Goal: Task Accomplishment & Management: Manage account settings

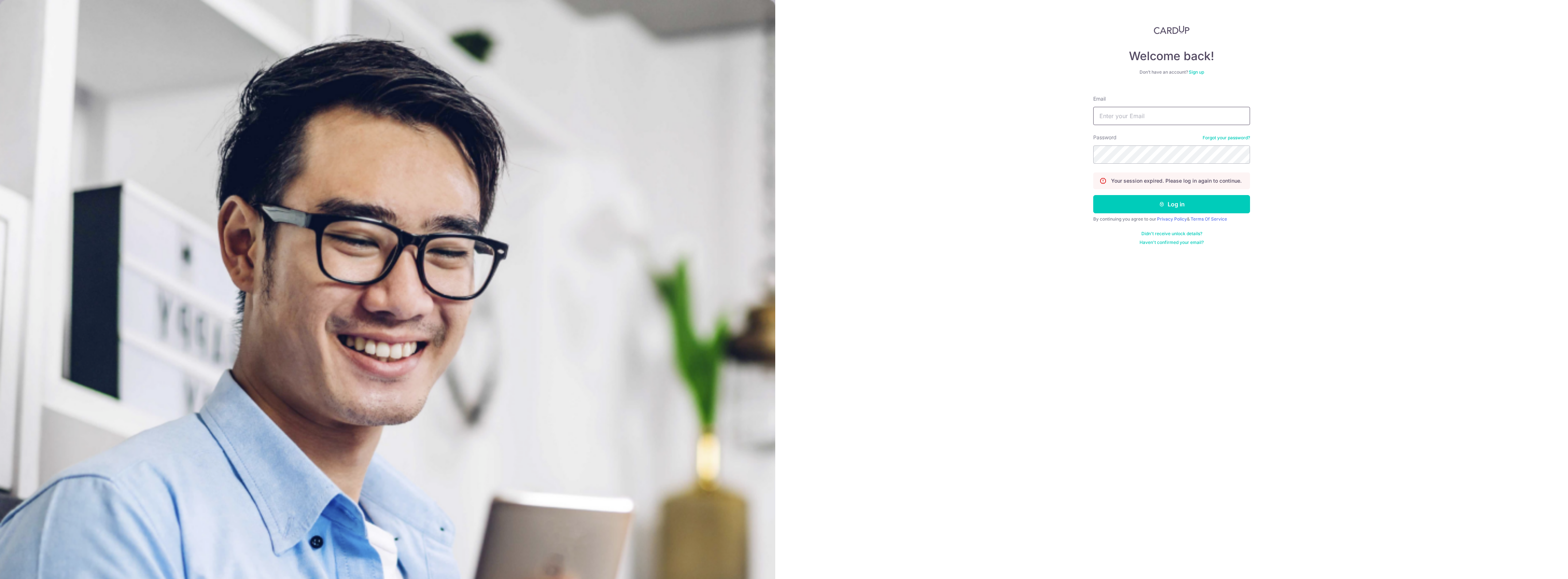
click at [1115, 117] on input "Email" at bounding box center [1172, 116] width 157 height 18
type input "[EMAIL_ADDRESS][DOMAIN_NAME]"
click at [1177, 206] on button "Log in" at bounding box center [1172, 205] width 157 height 18
